Goal: Information Seeking & Learning: Find specific fact

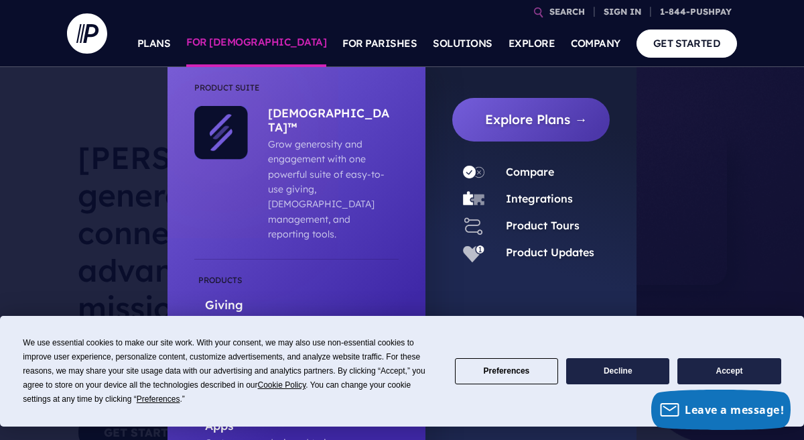
click at [296, 45] on link "FOR [DEMOGRAPHIC_DATA]" at bounding box center [256, 43] width 140 height 47
click at [300, 41] on link "FOR [DEMOGRAPHIC_DATA]" at bounding box center [256, 43] width 140 height 47
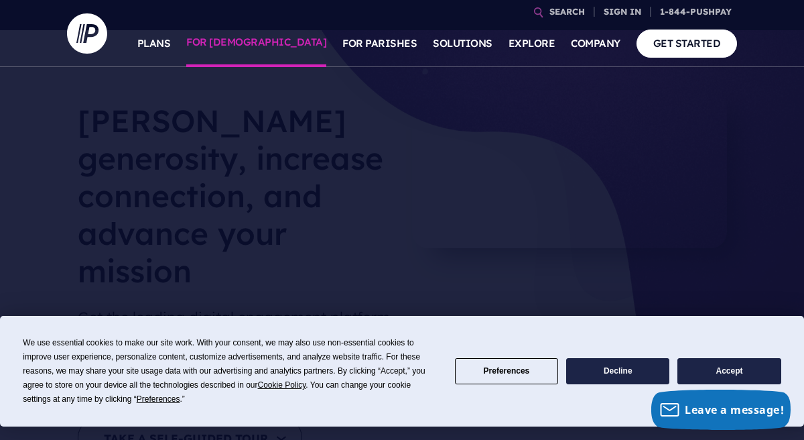
scroll to position [80, 0]
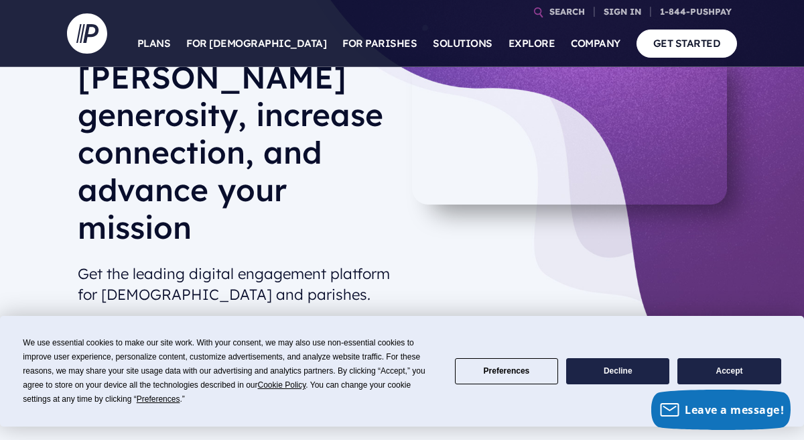
click at [501, 377] on button "Preferences" at bounding box center [506, 371] width 103 height 26
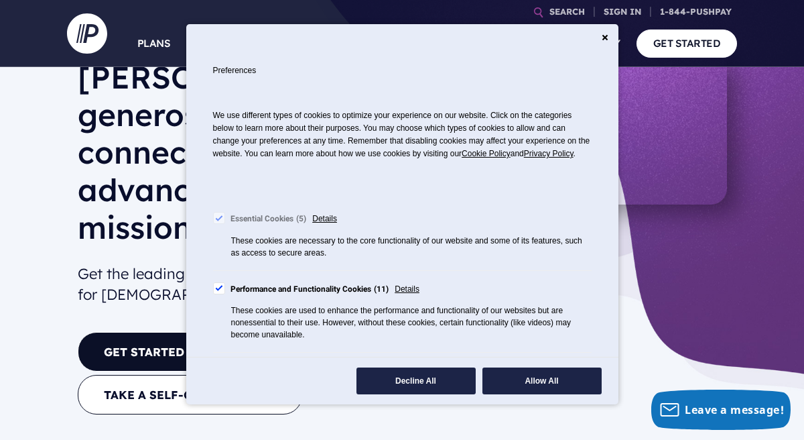
click at [400, 384] on button "Decline All" at bounding box center [416, 380] width 119 height 27
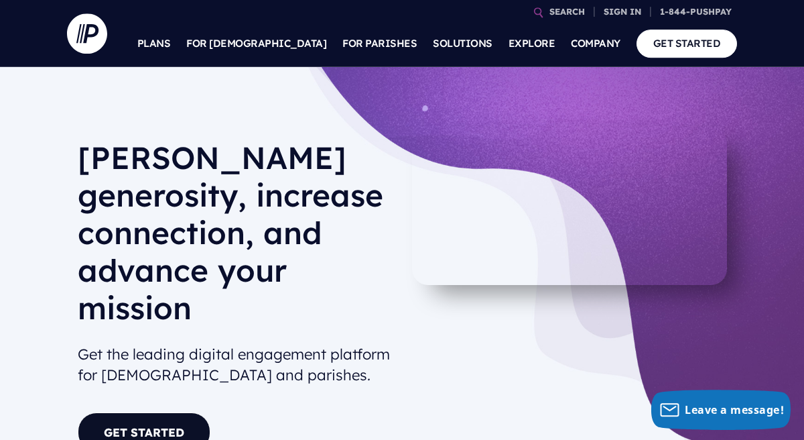
scroll to position [0, 0]
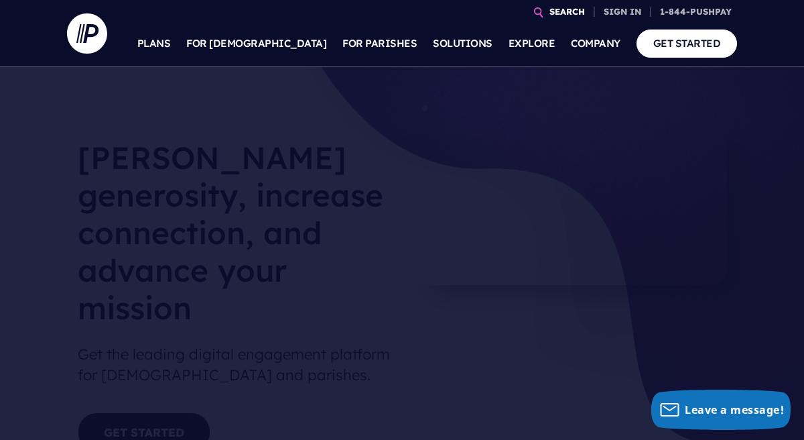
click at [547, 7] on link "SEARCH" at bounding box center [567, 11] width 46 height 23
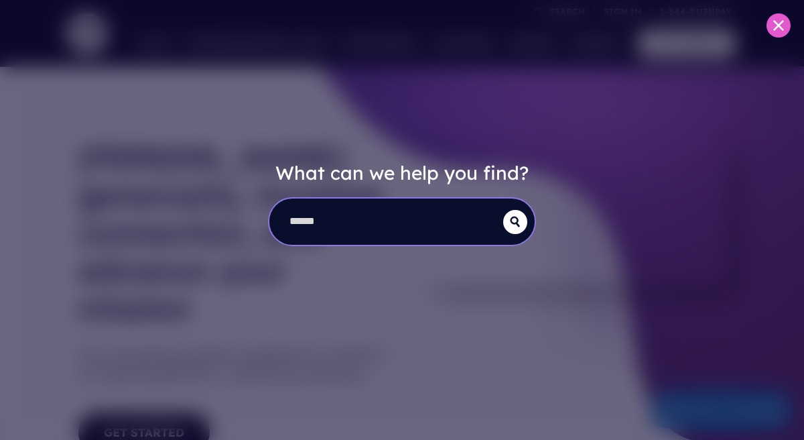
click at [337, 217] on input "search" at bounding box center [386, 221] width 234 height 46
click at [308, 217] on input "search" at bounding box center [386, 221] width 234 height 46
click at [307, 221] on input "search" at bounding box center [386, 221] width 234 height 46
type input "**********"
click at [503, 210] on button "submit" at bounding box center [515, 222] width 24 height 24
